Goal: Download file/media

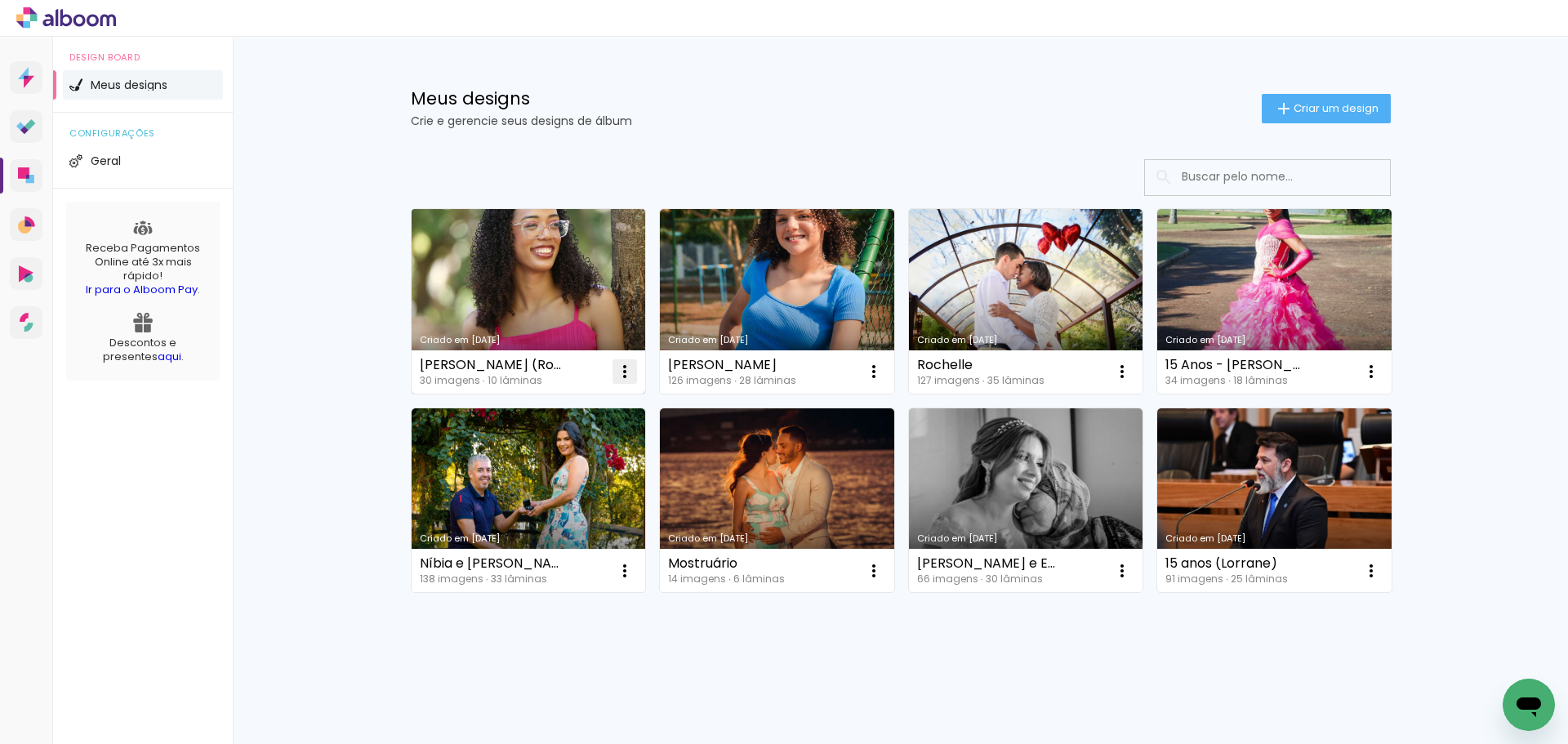
click at [622, 374] on iron-icon at bounding box center [624, 371] width 20 height 20
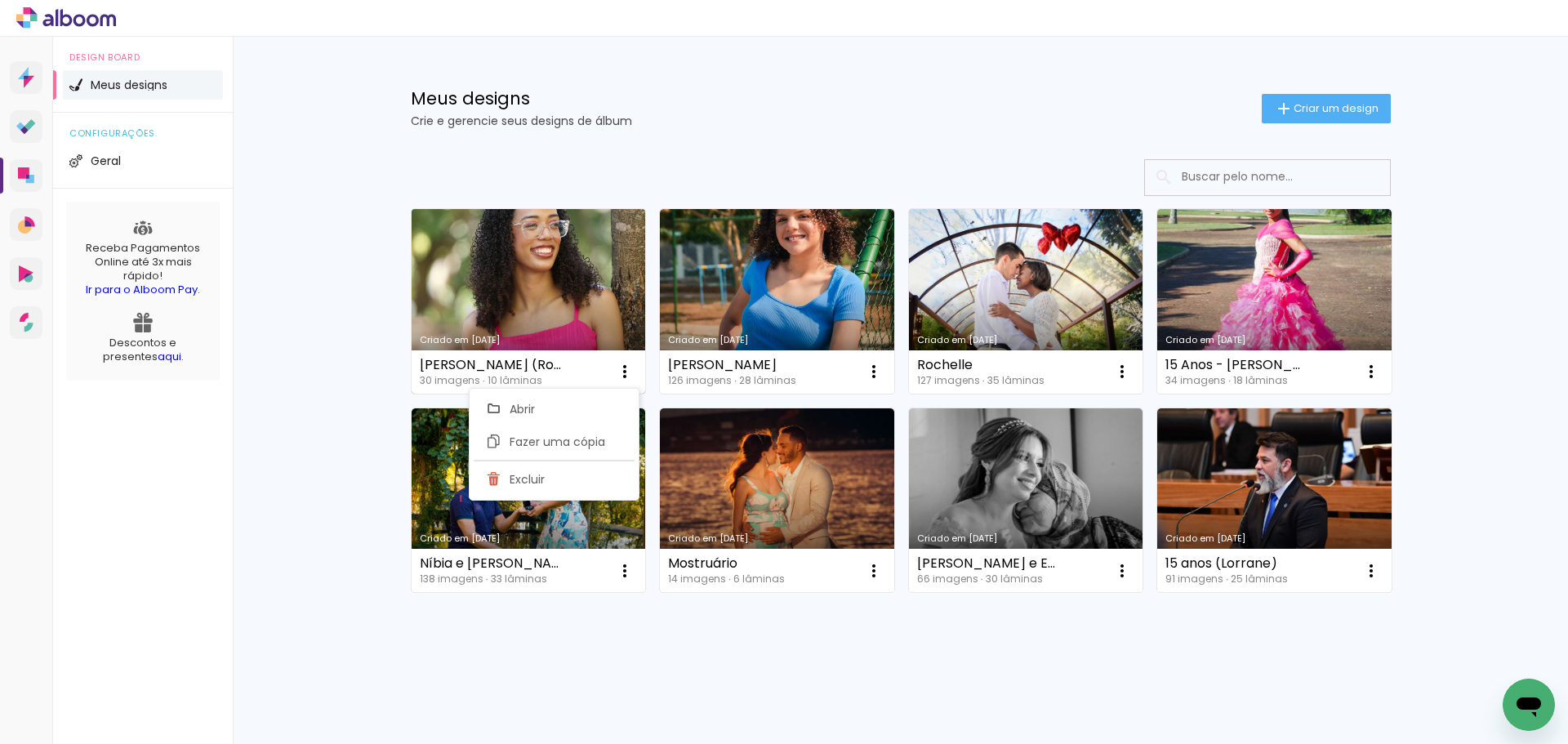
click at [551, 294] on link "Criado em [DATE]" at bounding box center [528, 300] width 234 height 185
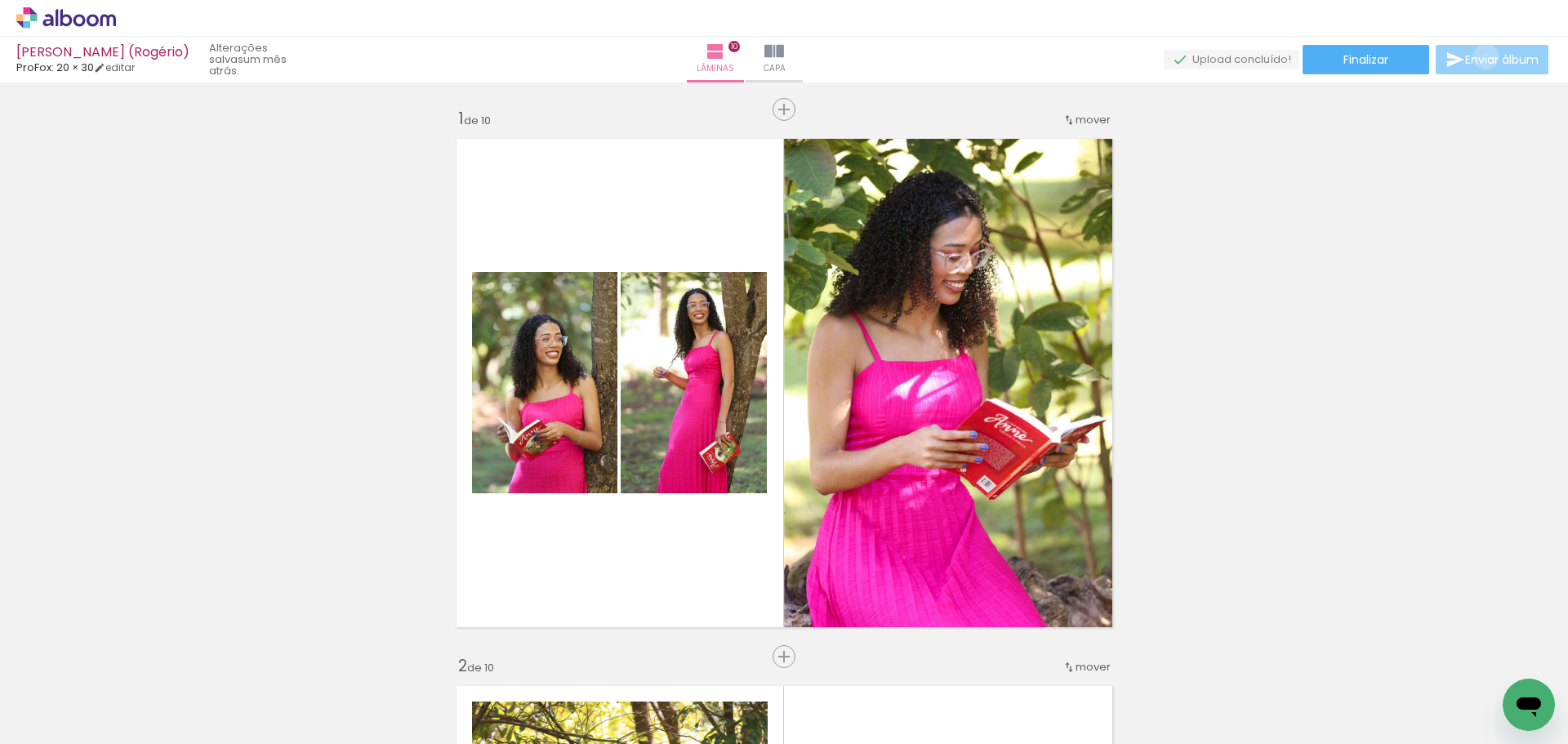
click at [1482, 57] on span "Enviar álbum" at bounding box center [1502, 59] width 73 height 11
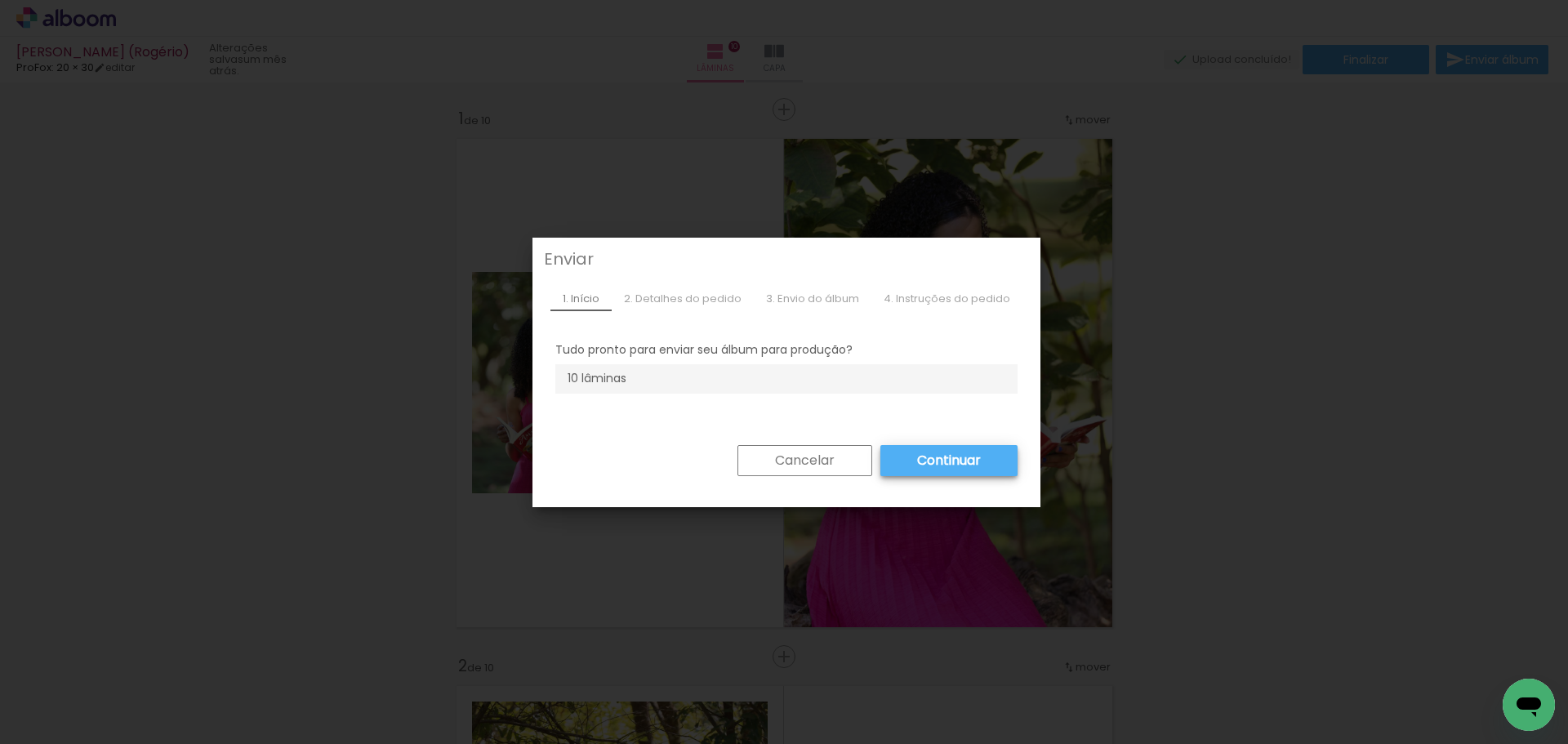
click at [0, 0] on slot "Continuar" at bounding box center [0, 0] width 0 height 0
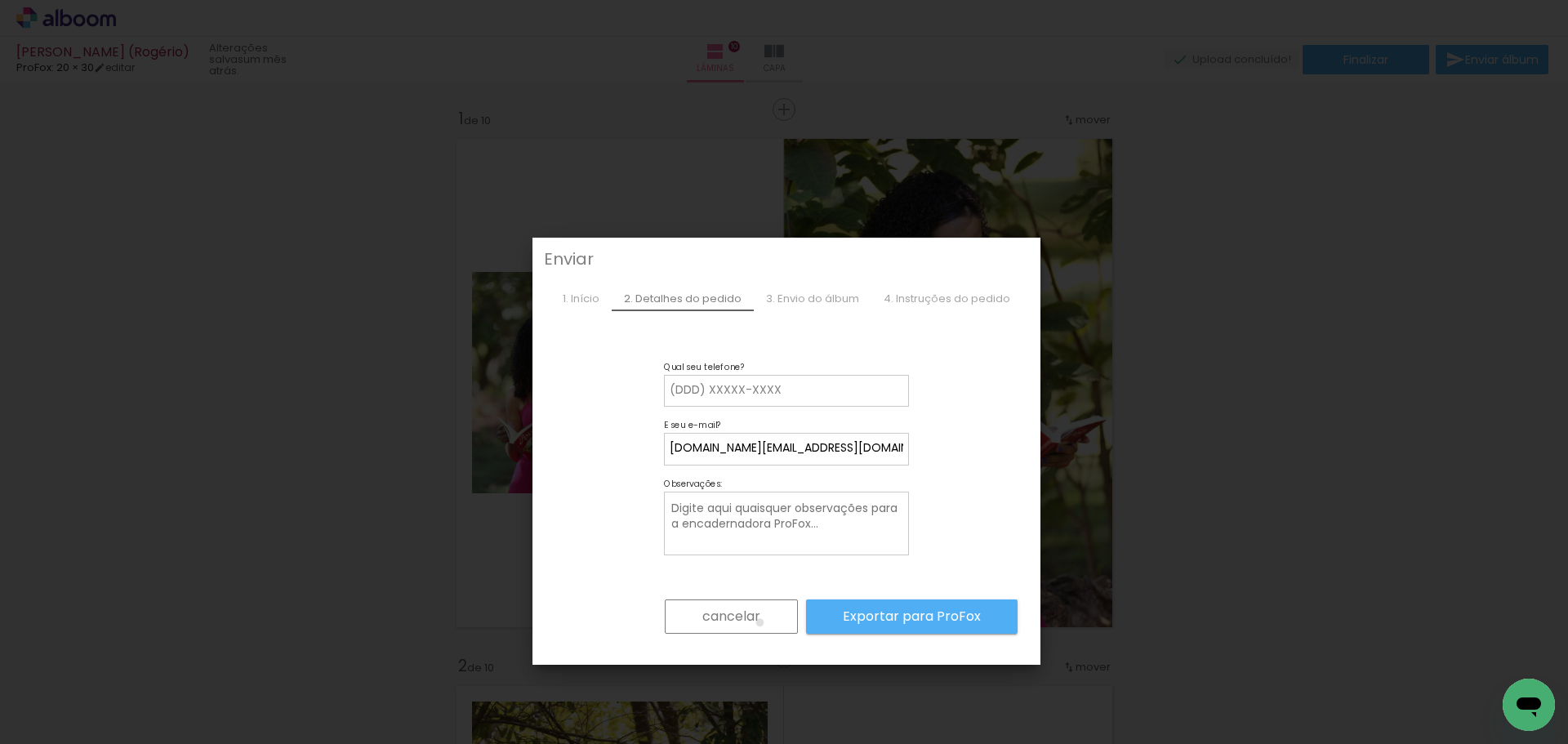
click at [0, 0] on slot "cancelar" at bounding box center [0, 0] width 0 height 0
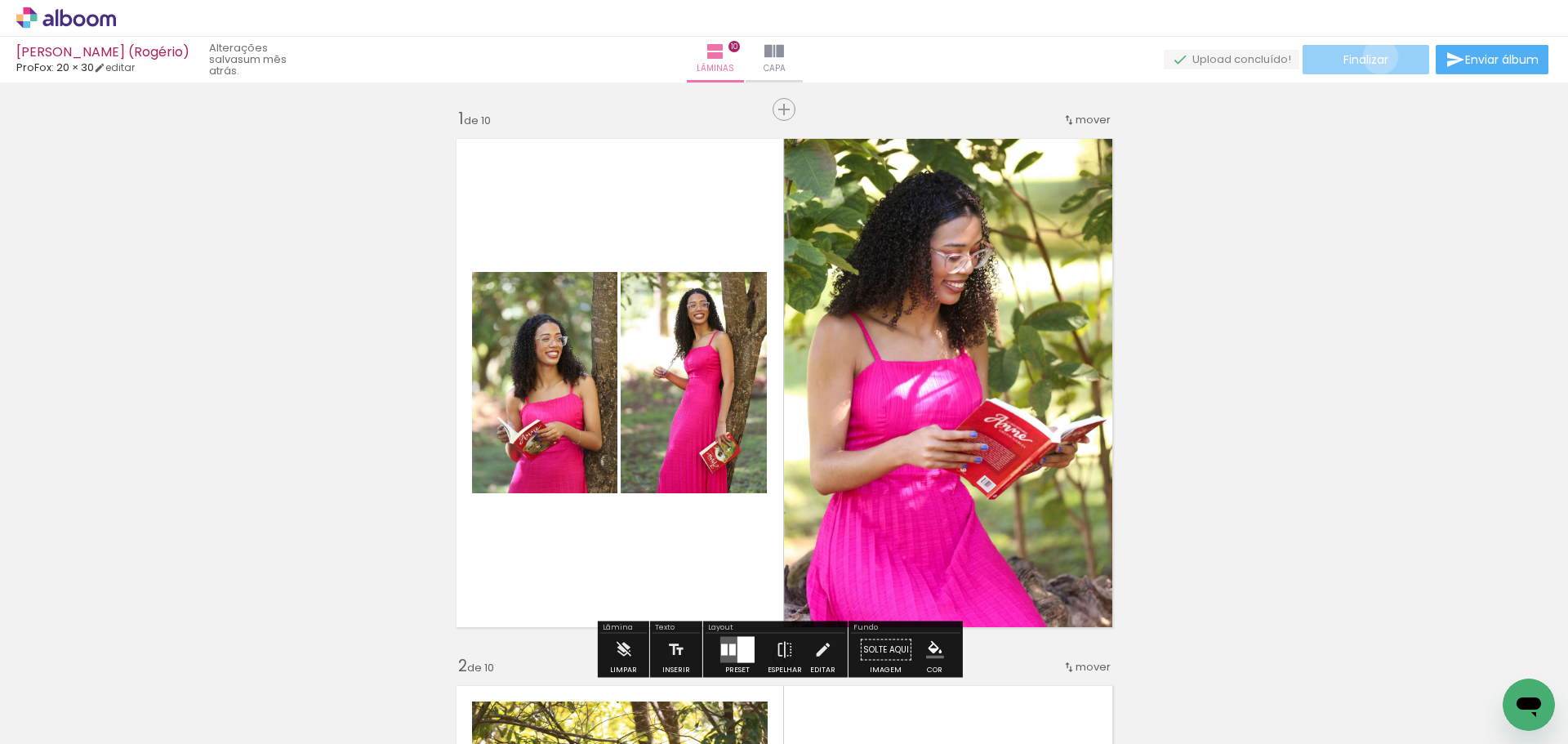
click at [1375, 56] on span "Finalizar" at bounding box center [1365, 59] width 45 height 11
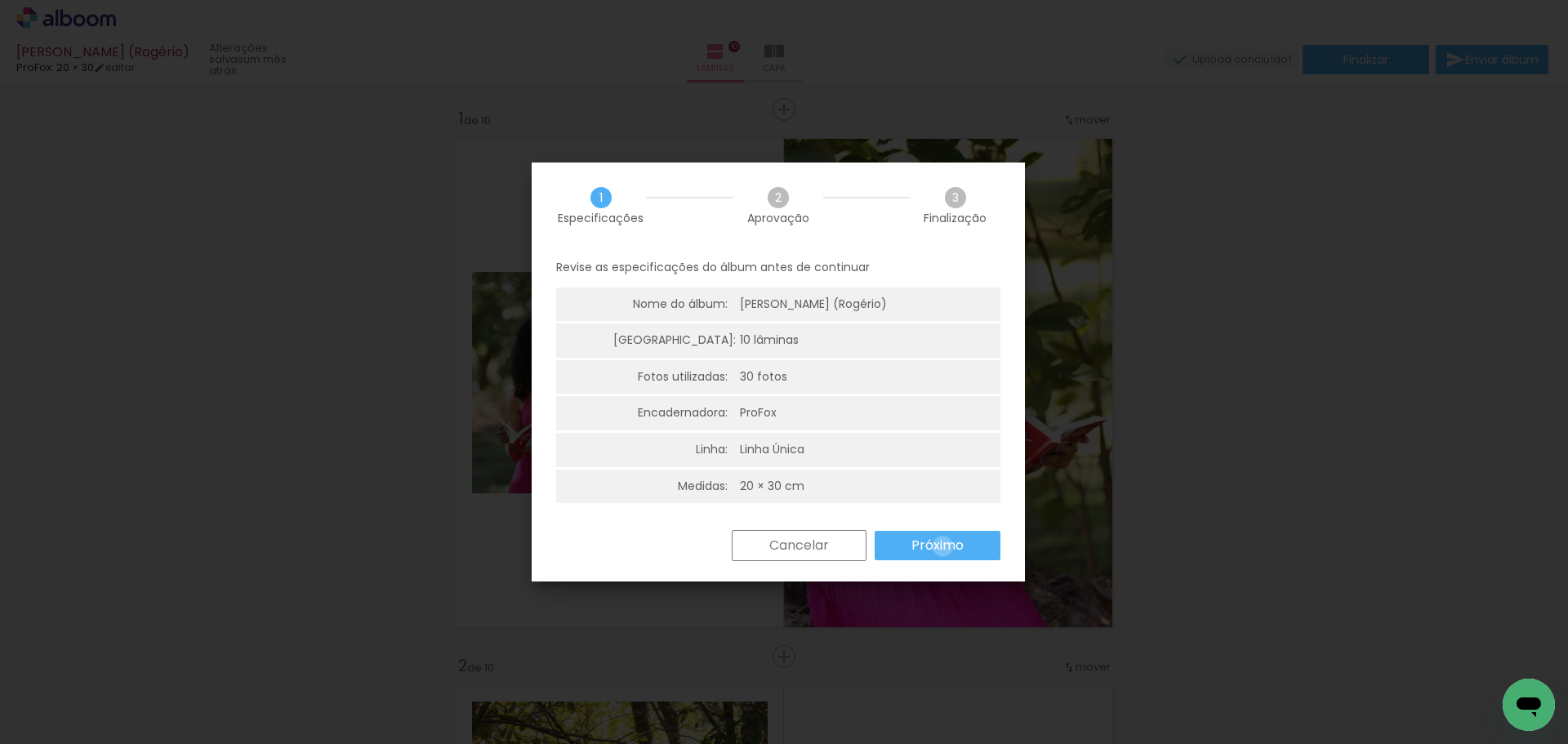
click at [0, 0] on slot "Próximo" at bounding box center [0, 0] width 0 height 0
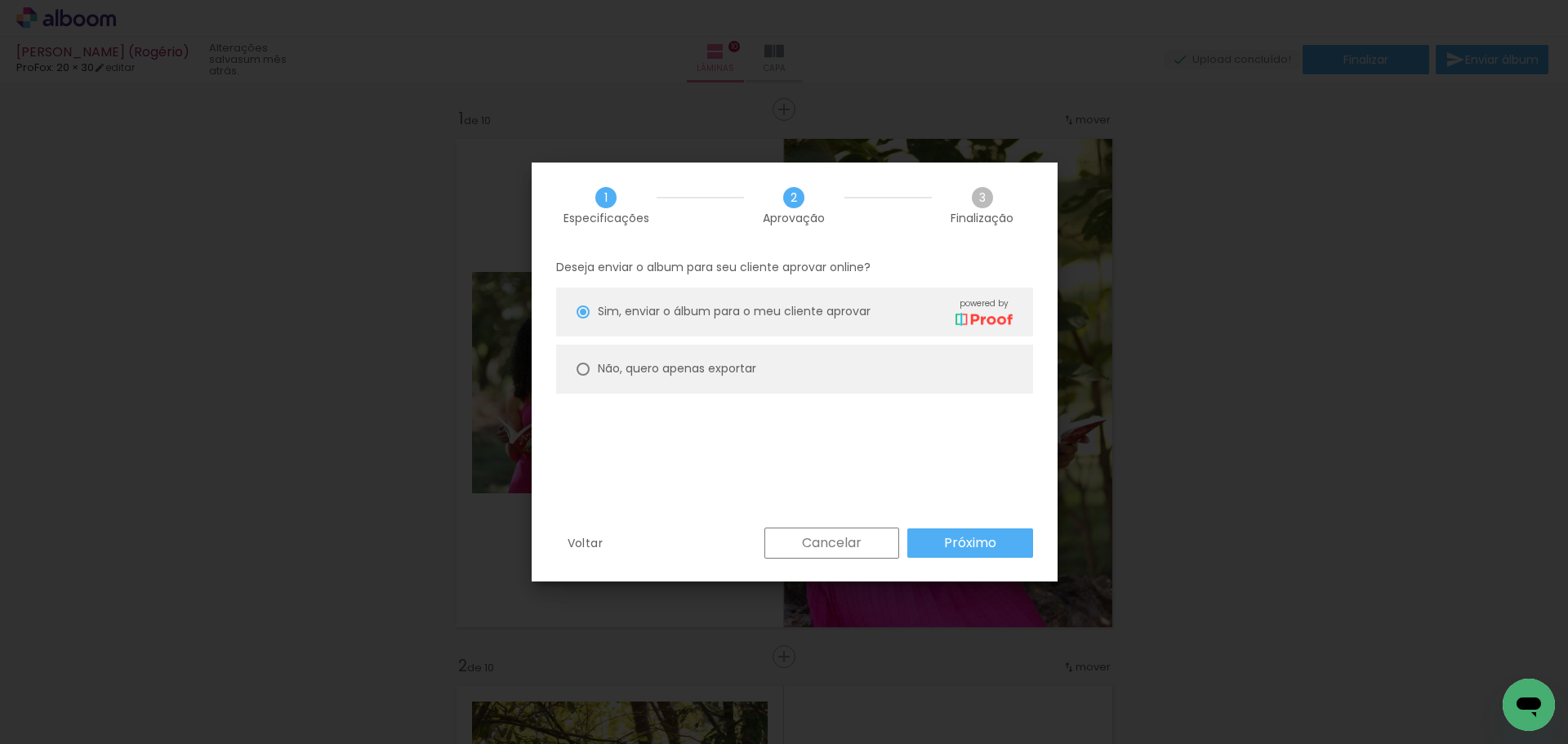
click at [0, 0] on slot "Não, quero apenas exportar" at bounding box center [0, 0] width 0 height 0
type paper-radio-button "on"
click at [0, 0] on slot "Próximo" at bounding box center [0, 0] width 0 height 0
type input "Alta, 300 DPI"
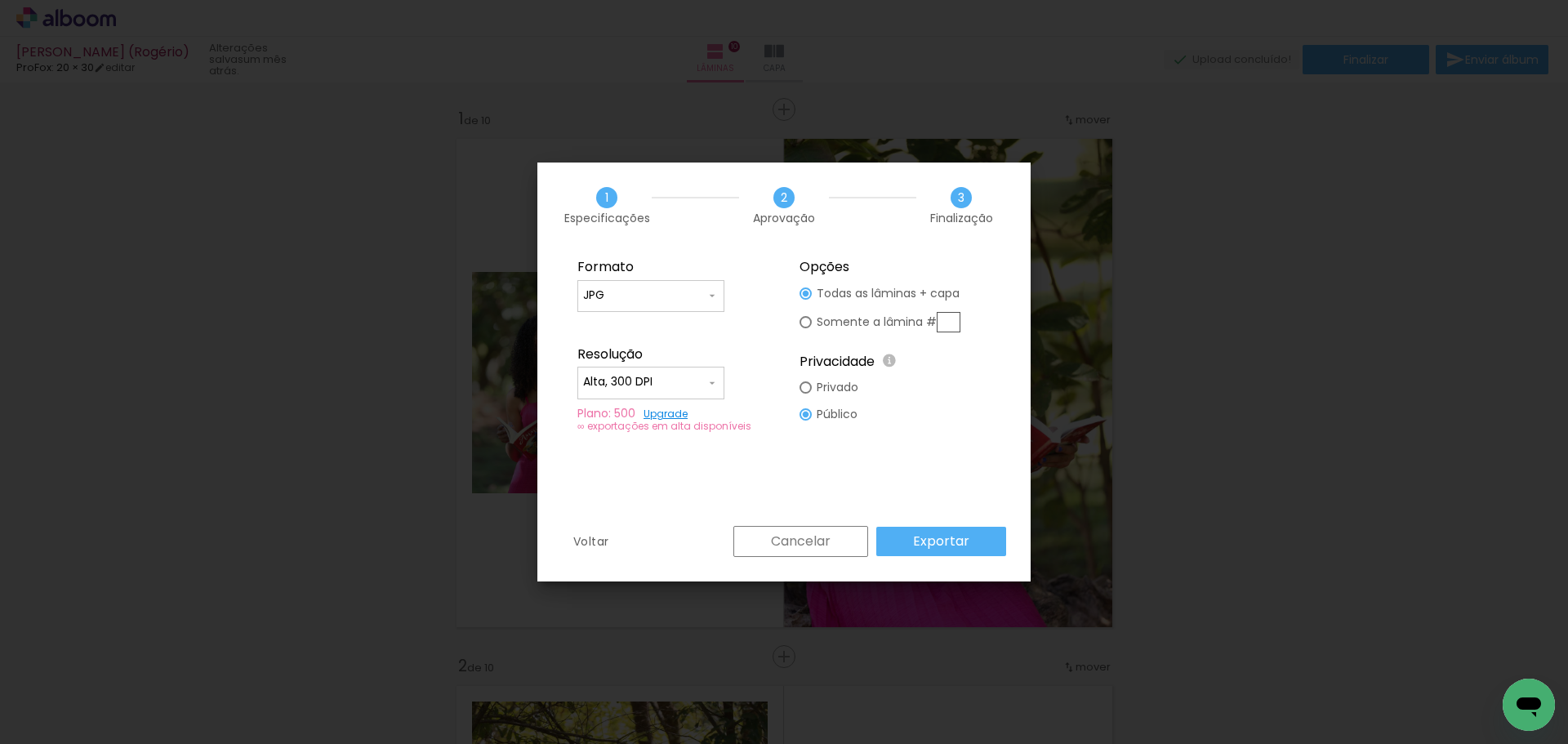
click at [659, 291] on input "JPG" at bounding box center [645, 295] width 123 height 16
click at [630, 295] on paper-item "JPG" at bounding box center [651, 293] width 147 height 32
click at [0, 0] on slot "Exportar" at bounding box center [0, 0] width 0 height 0
